Goal: Find contact information: Find contact information

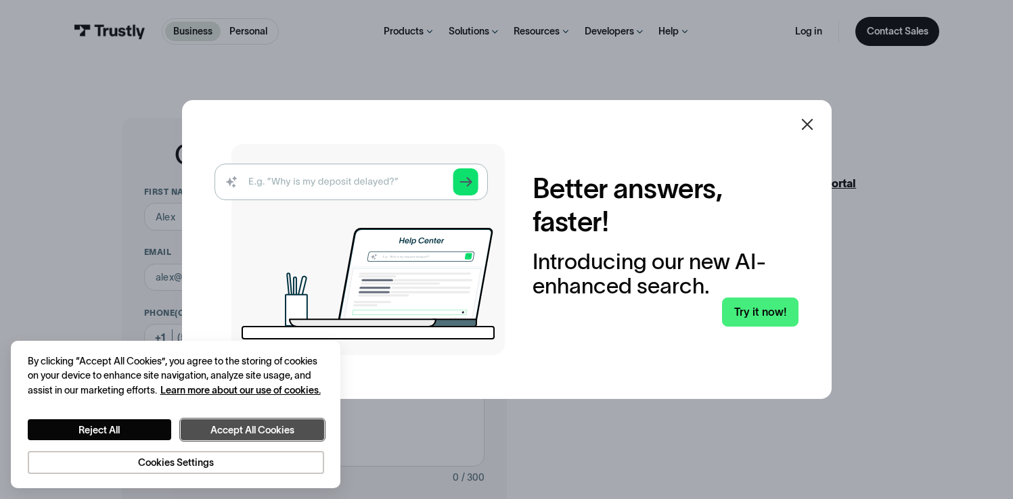
click at [241, 427] on button "Accept All Cookies" at bounding box center [252, 429] width 143 height 20
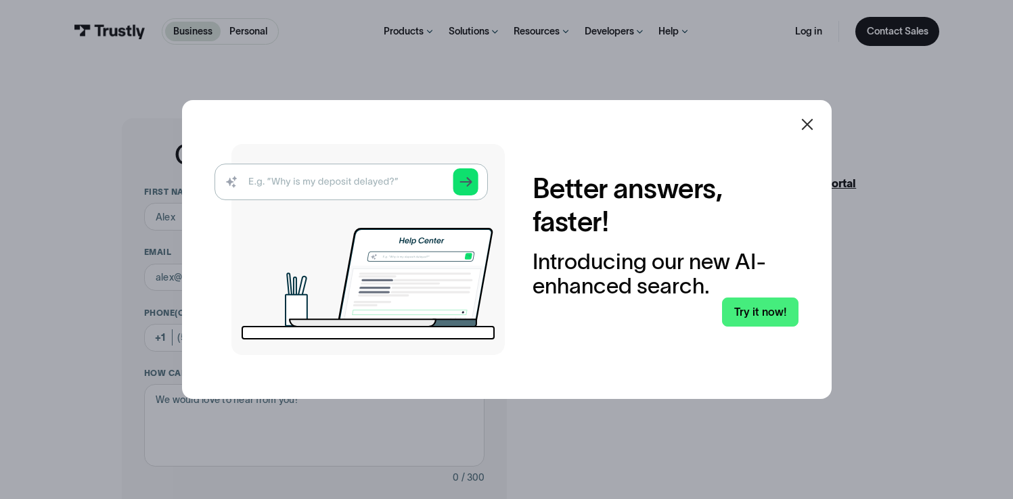
click at [808, 129] on icon at bounding box center [807, 124] width 16 height 16
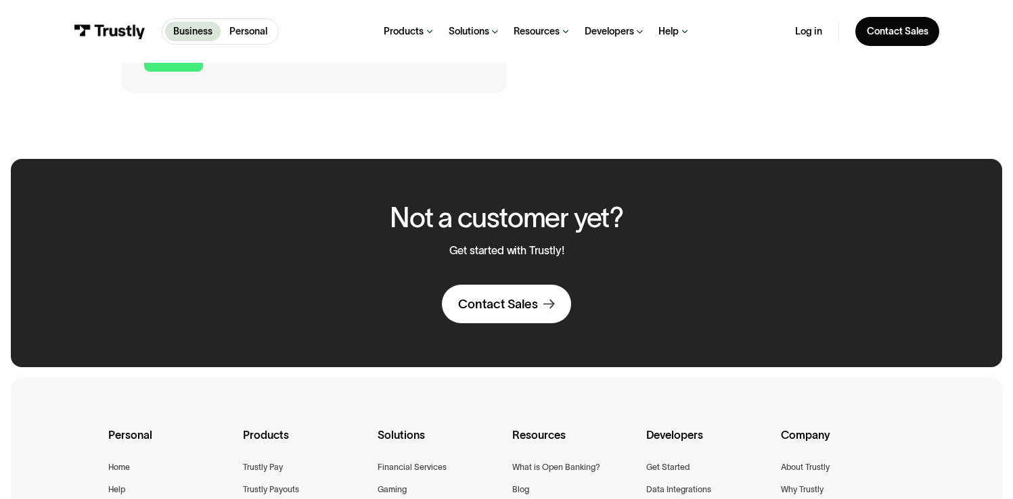
scroll to position [971, 0]
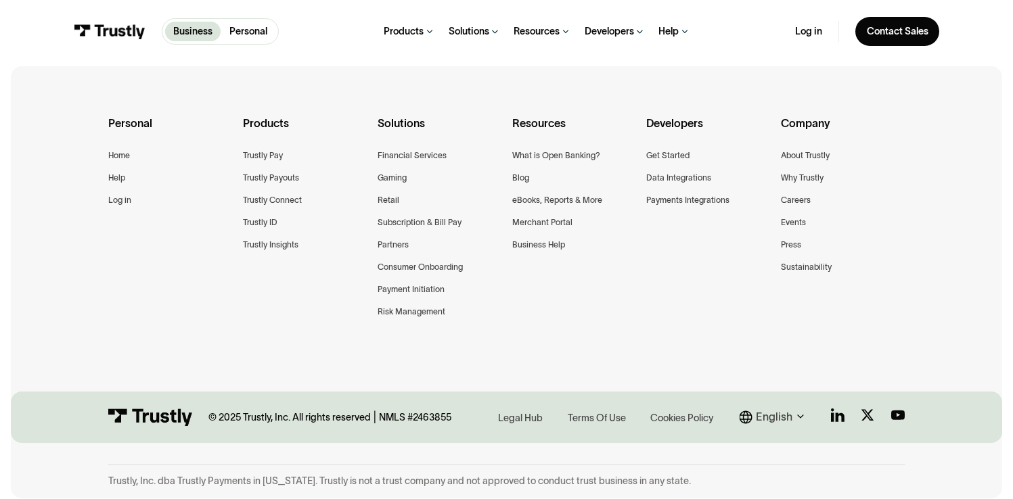
click at [793, 416] on icon at bounding box center [800, 417] width 16 height 16
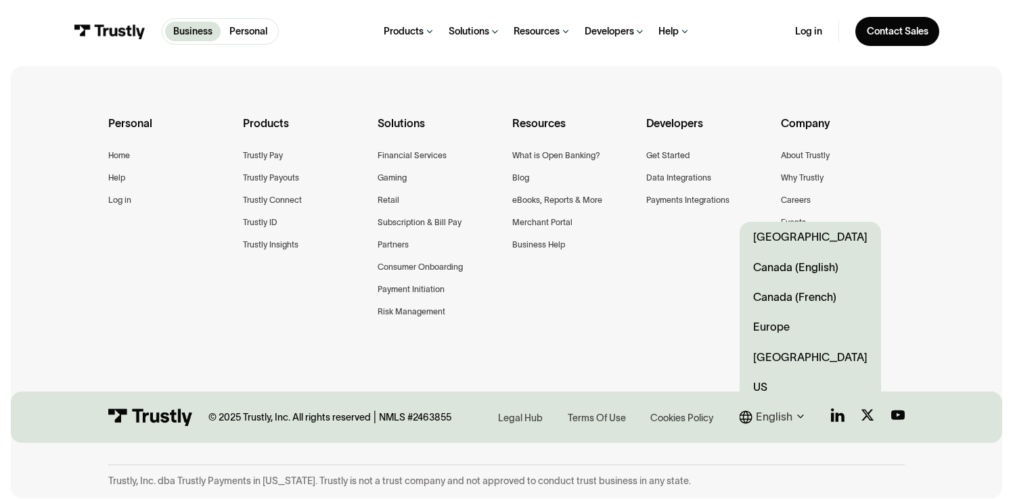
click at [775, 381] on link "US" at bounding box center [809, 387] width 141 height 30
